Goal: Task Accomplishment & Management: Complete application form

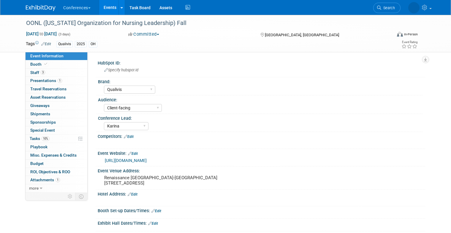
select select "Qualivis"
select select "Client-facing"
select select "Karina"
click at [367, 8] on span "Search" at bounding box center [361, 8] width 14 height 4
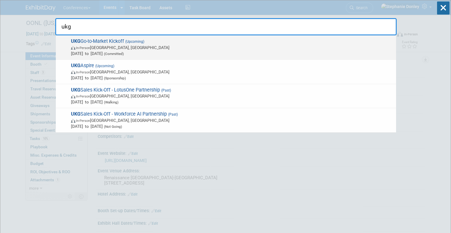
type input "ukg"
click at [99, 48] on span "In-Person Nashville, TN" at bounding box center [232, 48] width 322 height 6
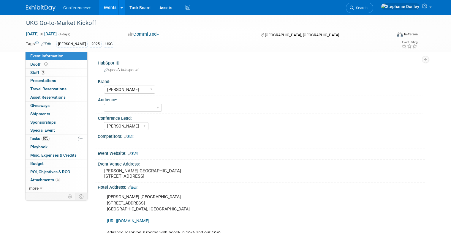
select select "[PERSON_NAME]"
click at [30, 71] on span "Staff 3" at bounding box center [37, 72] width 15 height 5
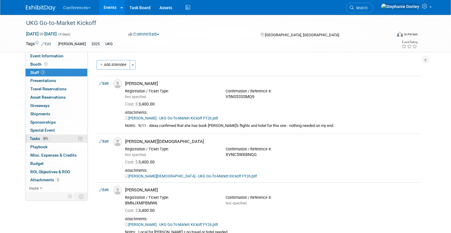
click at [56, 139] on link "50% Tasks 50%" at bounding box center [57, 138] width 62 height 8
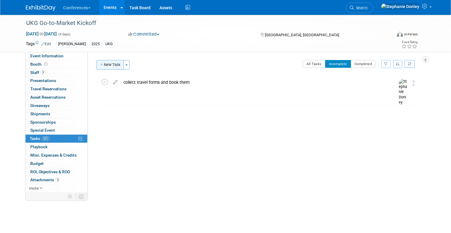
click at [108, 65] on button "New Task" at bounding box center [109, 64] width 27 height 9
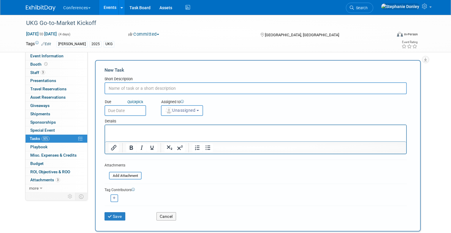
click at [123, 91] on input "text" at bounding box center [255, 88] width 302 height 12
type input "add travel costs for [PERSON_NAME] into ED"
click at [118, 129] on p "Rich Text Area. Press ALT-0 for help." at bounding box center [256, 130] width 294 height 6
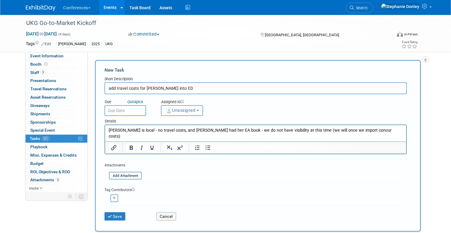
click at [113, 197] on icon "button" at bounding box center [114, 197] width 3 height 3
select select
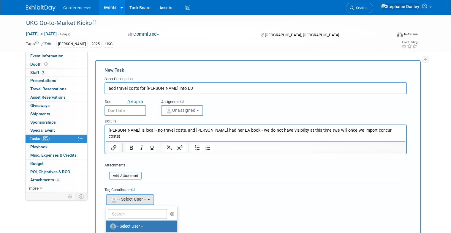
click at [206, 180] on form "New Task Short Description add travel costs for [PERSON_NAME] into ED Due Quick…" at bounding box center [257, 173] width 307 height 212
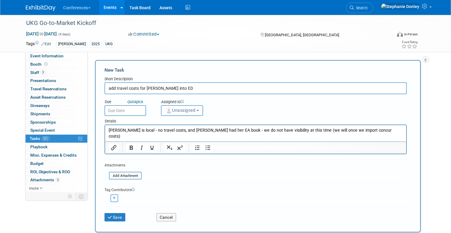
click at [188, 114] on button "Unassigned" at bounding box center [182, 110] width 42 height 11
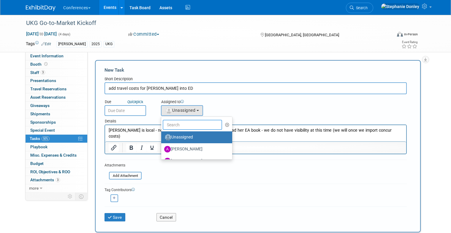
click at [184, 126] on input "text" at bounding box center [192, 125] width 59 height 10
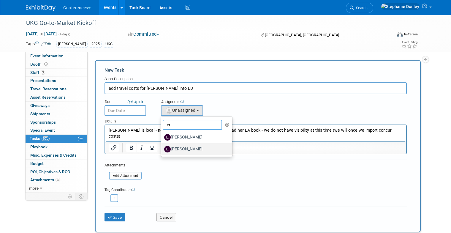
type input "eri"
click at [173, 151] on label "[PERSON_NAME]" at bounding box center [195, 148] width 62 height 9
click at [162, 150] on input "[PERSON_NAME]" at bounding box center [160, 148] width 4 height 4
select select "05738ff0-bddb-4e68-890b-b446aa749597"
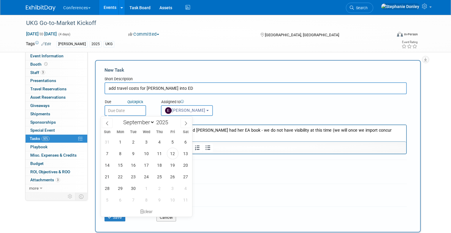
click at [120, 108] on input "text" at bounding box center [125, 110] width 42 height 11
click at [145, 166] on span "17" at bounding box center [147, 165] width 12 height 12
type input "[DATE]"
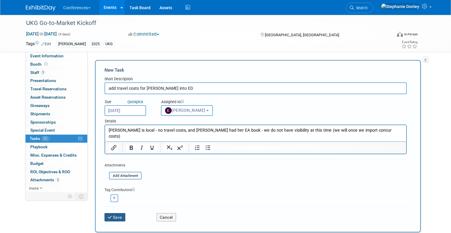
click at [116, 218] on button "Save" at bounding box center [114, 217] width 21 height 8
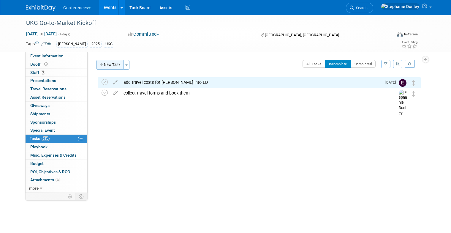
click at [112, 65] on button "New Task" at bounding box center [109, 64] width 27 height 9
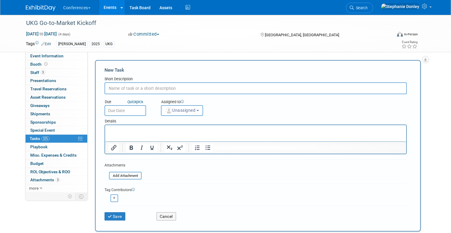
click at [133, 89] on input "text" at bounding box center [255, 88] width 302 height 12
type input "prepay [PERSON_NAME]'s hotel room"
click at [185, 112] on span "Unassigned" at bounding box center [180, 110] width 30 height 5
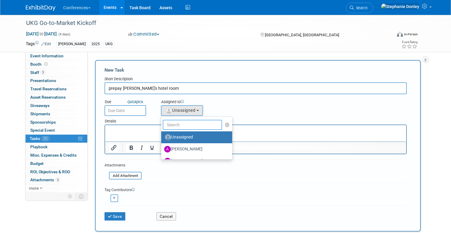
click at [185, 125] on input "text" at bounding box center [192, 125] width 59 height 10
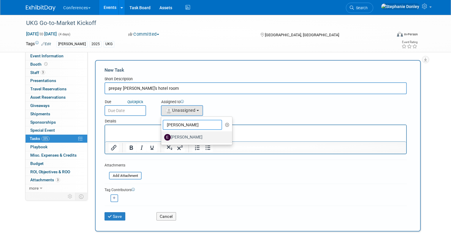
type input "[PERSON_NAME]"
click at [180, 140] on label "[PERSON_NAME]" at bounding box center [195, 136] width 62 height 9
click at [162, 138] on input "[PERSON_NAME]" at bounding box center [160, 136] width 4 height 4
select select "05738ff0-bddb-4e68-890b-b446aa749597"
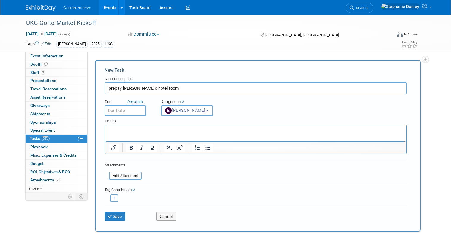
click at [118, 108] on input "text" at bounding box center [125, 110] width 42 height 11
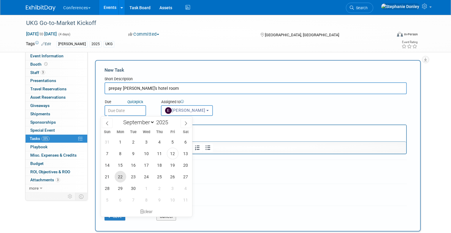
click at [119, 176] on span "22" at bounding box center [121, 177] width 12 height 12
type input "[DATE]"
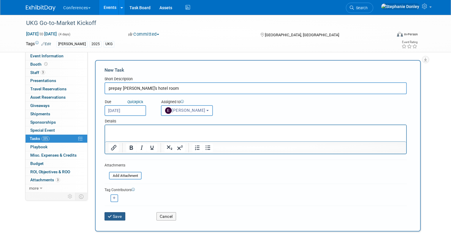
click at [115, 217] on button "Save" at bounding box center [114, 216] width 21 height 8
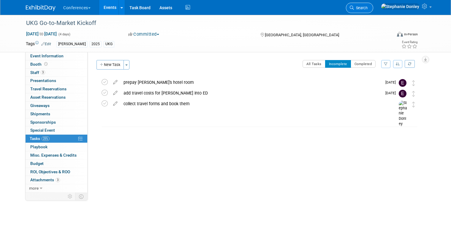
click at [367, 7] on span "Search" at bounding box center [361, 8] width 14 height 4
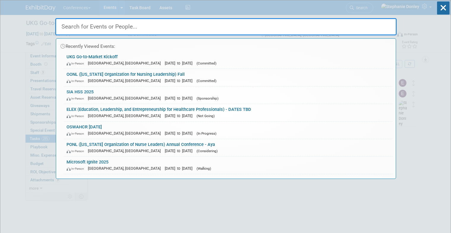
click at [280, 30] on input "text" at bounding box center [225, 26] width 341 height 17
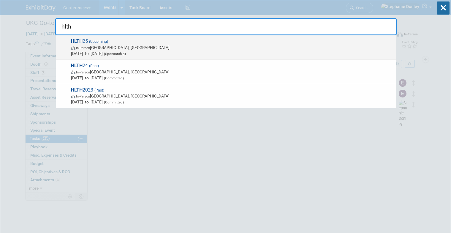
type input "hlth"
click at [90, 41] on span "(Upcoming)" at bounding box center [98, 41] width 20 height 4
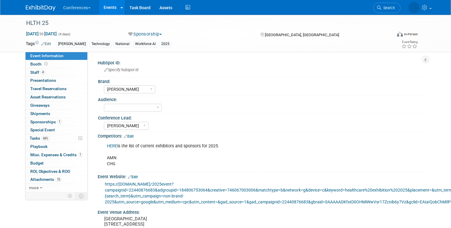
select select "[PERSON_NAME]"
click at [30, 72] on span "Staff 4" at bounding box center [37, 72] width 15 height 5
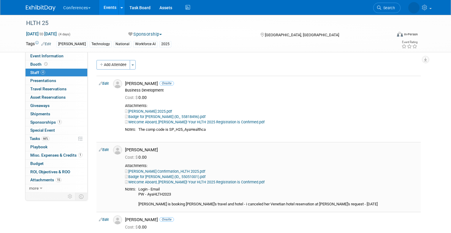
drag, startPoint x: 170, startPoint y: 194, endPoint x: 135, endPoint y: 189, distance: 35.7
click at [138, 189] on div "Login - Email PW - AyaHLTH2023 Alexa is booking Dorothy's travel and hotel - i …" at bounding box center [278, 197] width 280 height 20
copy div "Login - Email PW - AyaHLTH2023"
